Goal: Check status

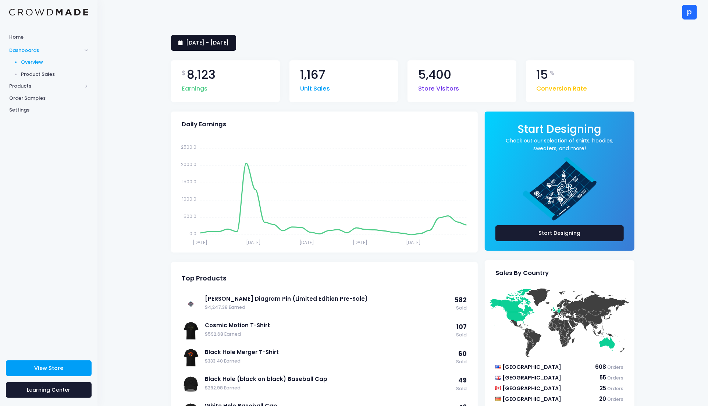
click at [229, 44] on span "[DATE] - [DATE]" at bounding box center [207, 42] width 43 height 7
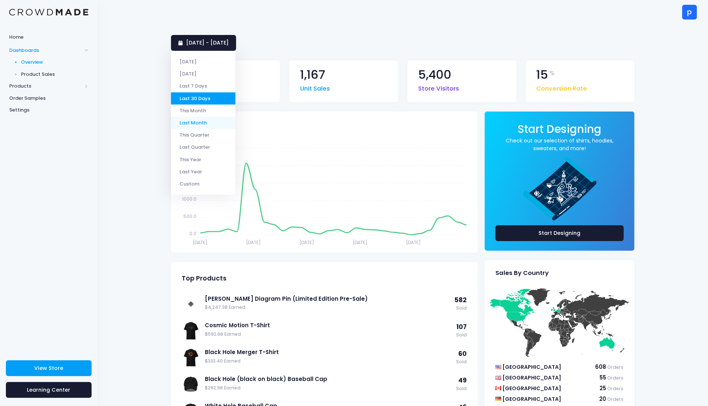
click at [210, 125] on li "Last Month" at bounding box center [203, 123] width 64 height 12
